Goal: Information Seeking & Learning: Learn about a topic

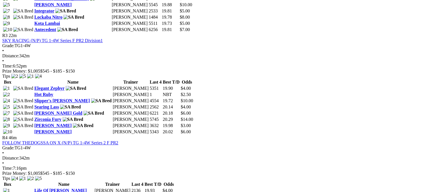
scroll to position [444, 0]
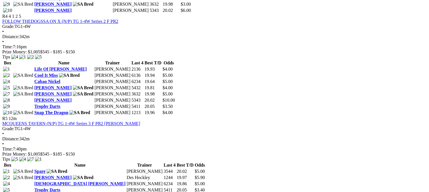
scroll to position [558, 0]
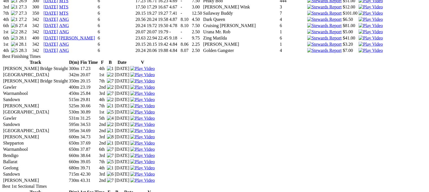
scroll to position [1134, 0]
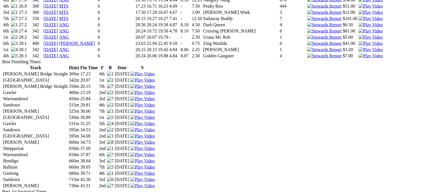
click at [358, 58] on img at bounding box center [370, 55] width 24 height 5
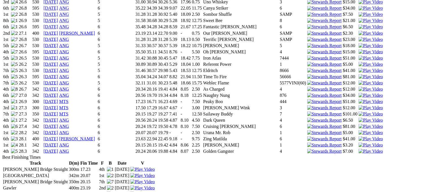
scroll to position [1031, 0]
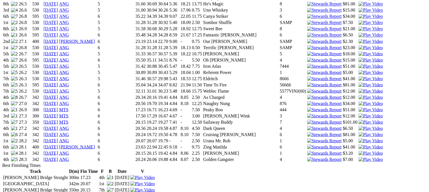
click at [358, 62] on img at bounding box center [370, 59] width 24 height 5
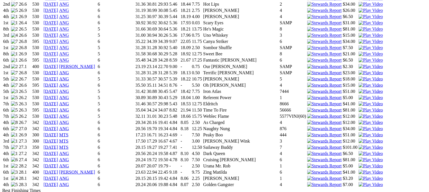
scroll to position [1008, 0]
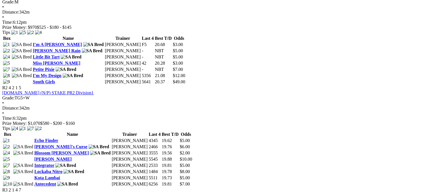
scroll to position [274, 0]
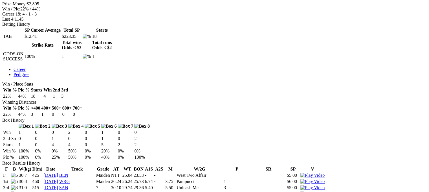
scroll to position [262, 0]
